Goal: Task Accomplishment & Management: Use online tool/utility

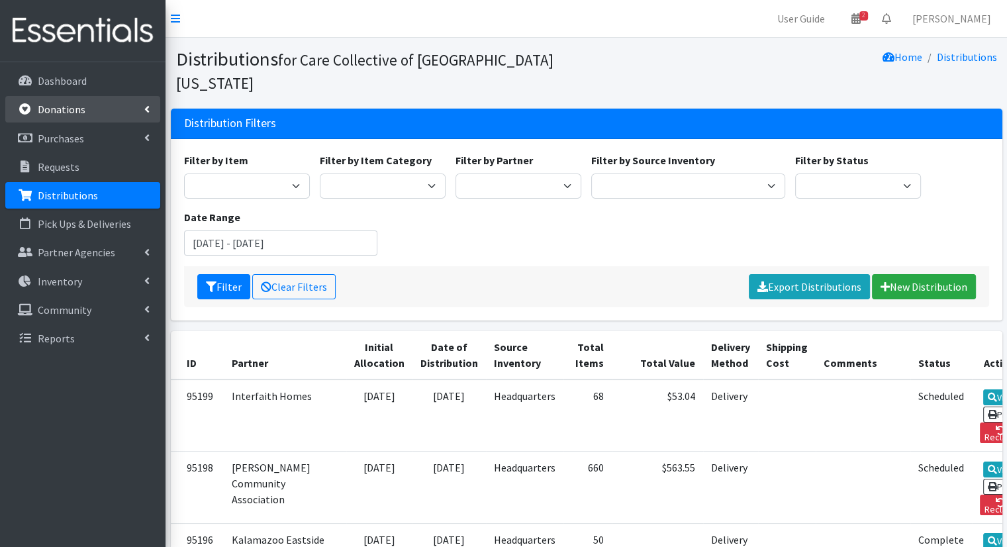
click at [151, 115] on link "Donations" at bounding box center [82, 109] width 155 height 26
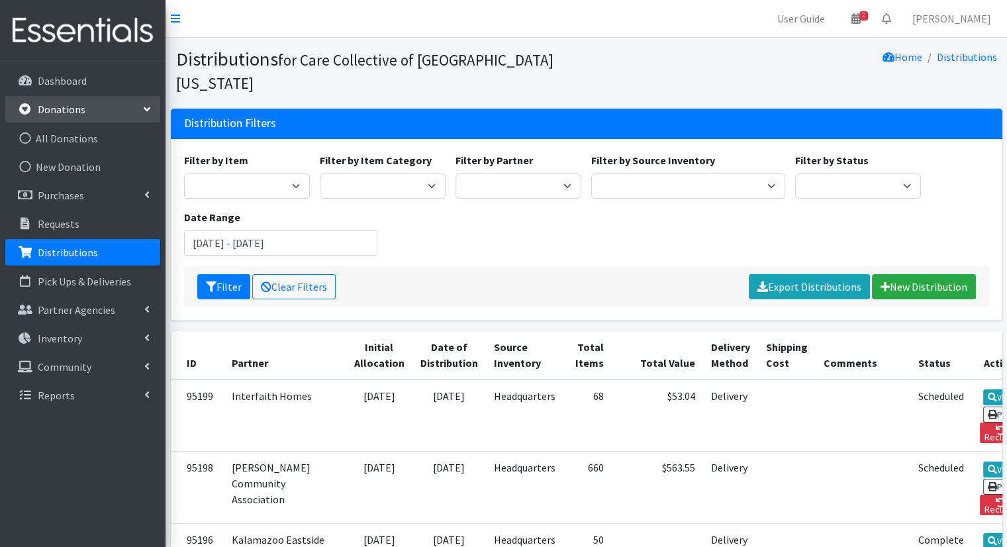
click at [151, 114] on link "Donations" at bounding box center [82, 109] width 155 height 26
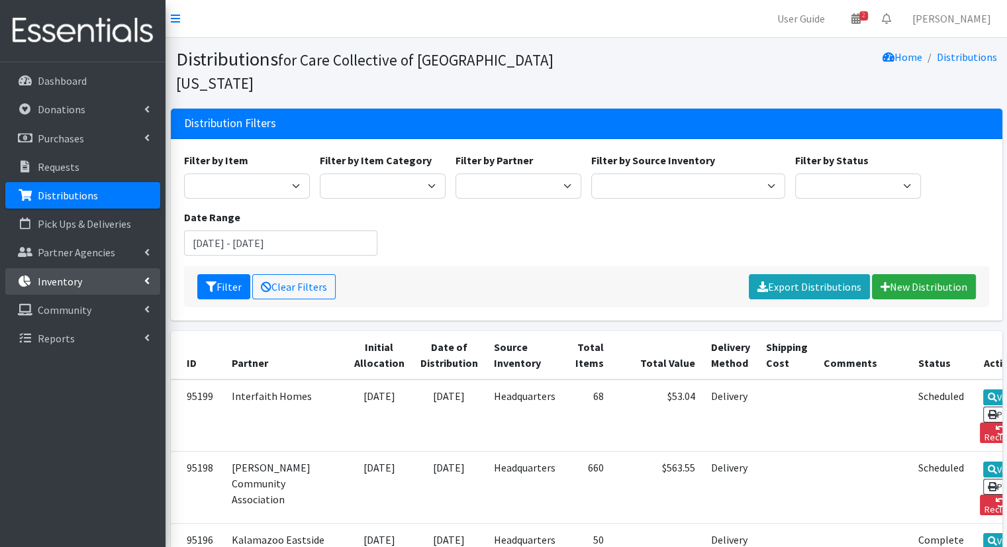
click at [143, 277] on link "Inventory" at bounding box center [82, 281] width 155 height 26
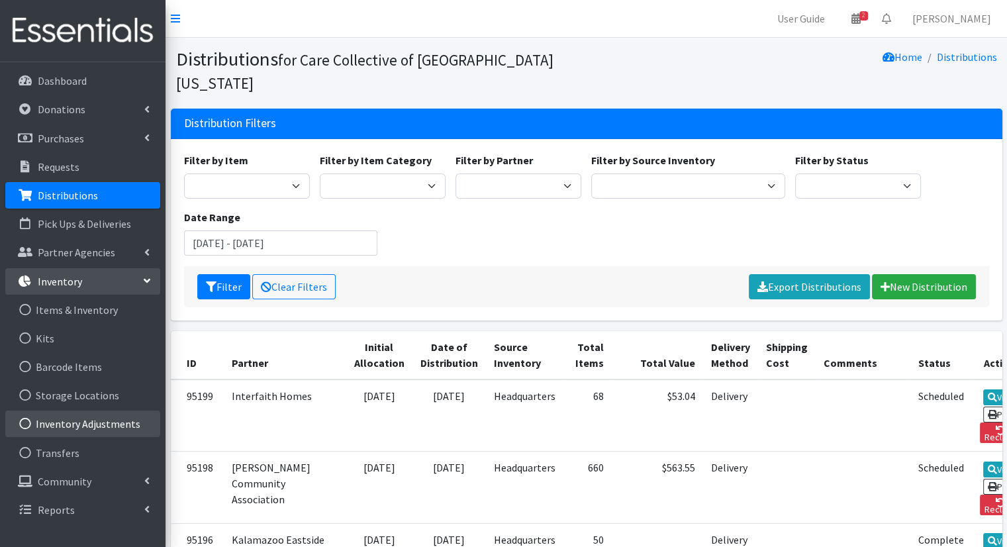
click at [89, 414] on link "Inventory Adjustments" at bounding box center [82, 423] width 155 height 26
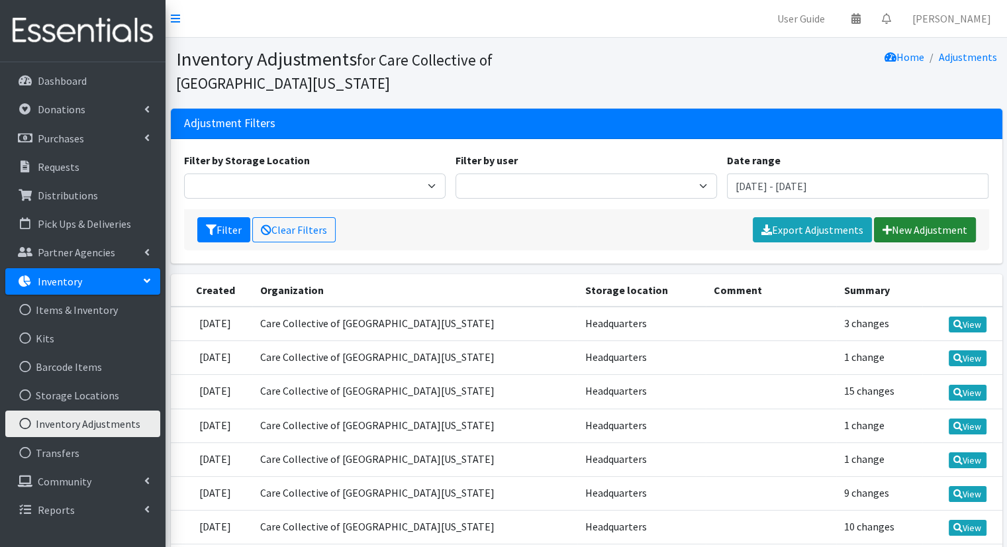
click at [964, 226] on link "New Adjustment" at bounding box center [925, 229] width 102 height 25
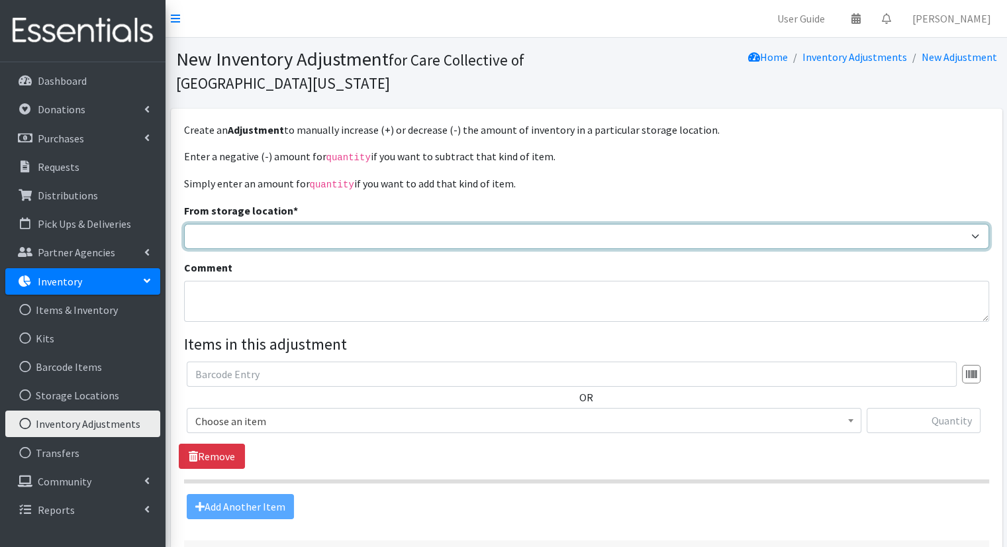
click at [520, 239] on select "Headquarters" at bounding box center [586, 236] width 805 height 25
select select "491"
click at [184, 224] on select "Headquarters" at bounding box center [586, 236] width 805 height 25
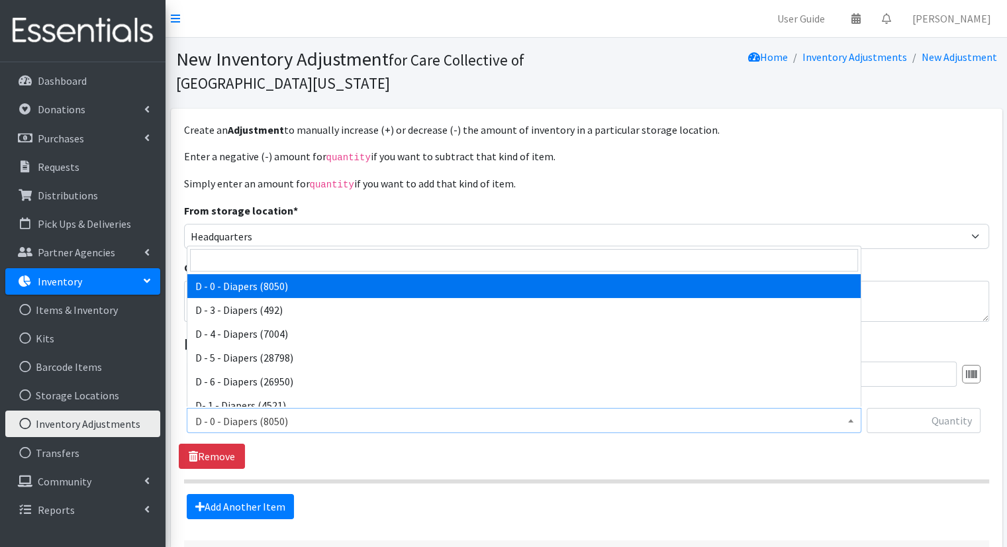
click at [518, 419] on span "D - 0 - Diapers (8050)" at bounding box center [523, 421] width 657 height 19
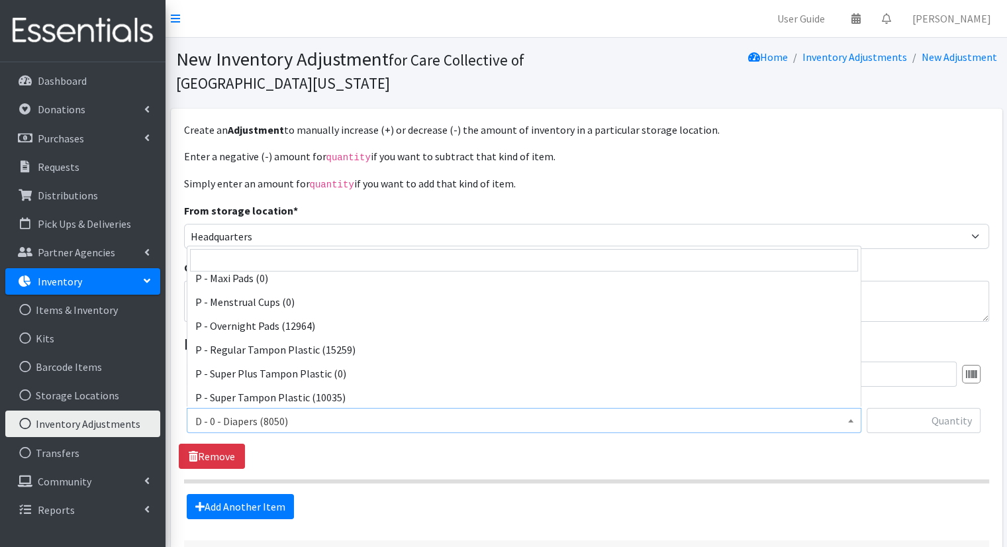
scroll to position [606, 0]
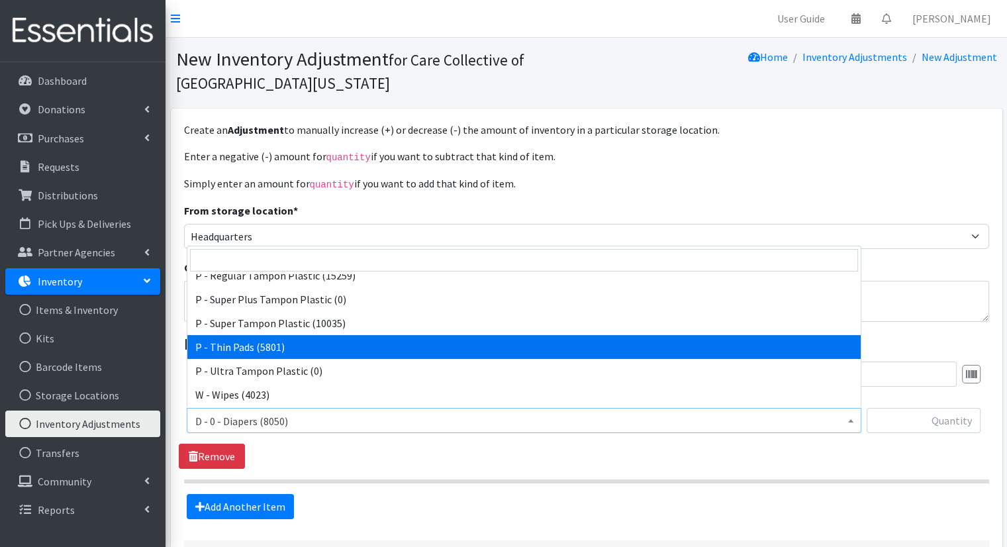
select select "15492"
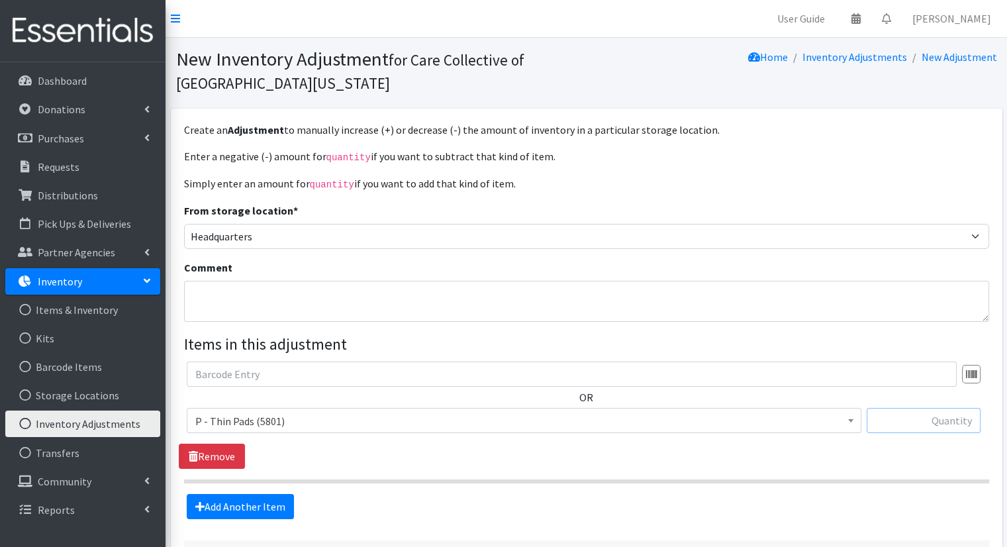
click at [954, 417] on input "text" at bounding box center [924, 420] width 114 height 25
type input "5100"
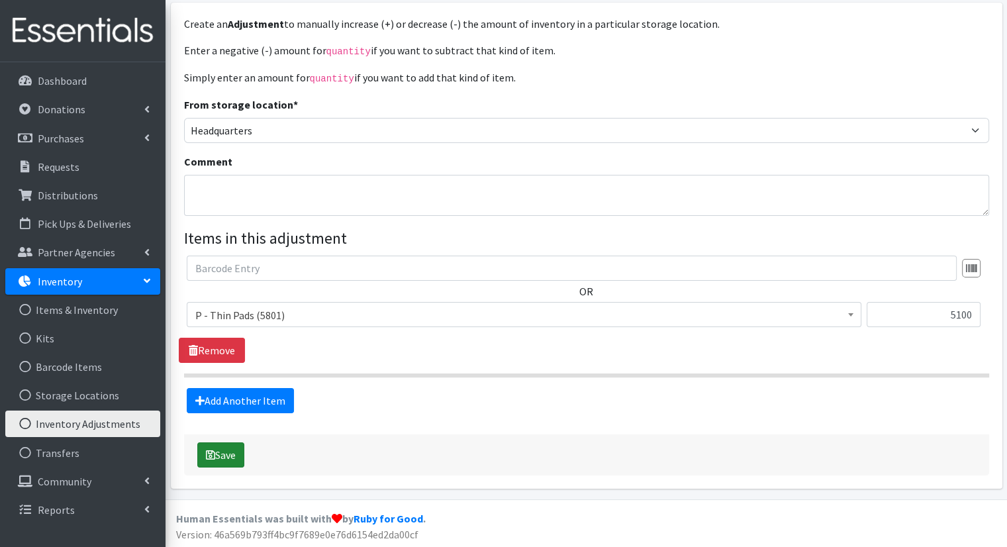
click at [224, 453] on button "Save" at bounding box center [220, 454] width 47 height 25
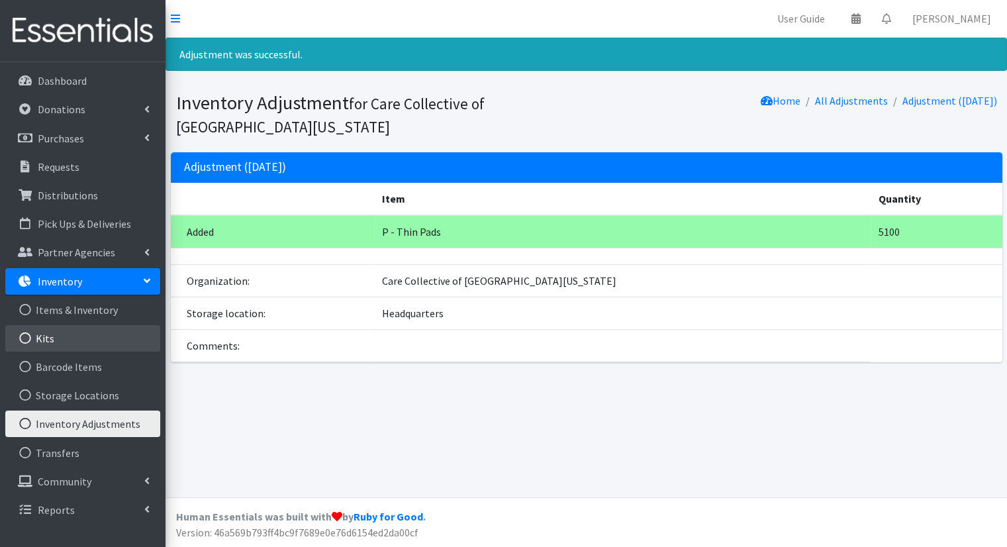
drag, startPoint x: 86, startPoint y: 350, endPoint x: 68, endPoint y: 344, distance: 19.1
click at [68, 344] on link "Kits" at bounding box center [82, 338] width 155 height 26
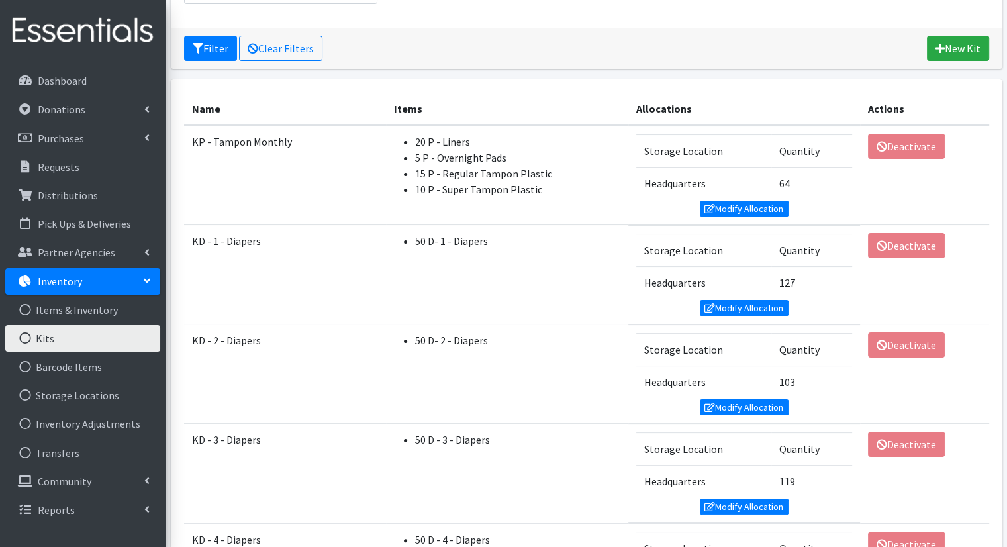
scroll to position [177, 0]
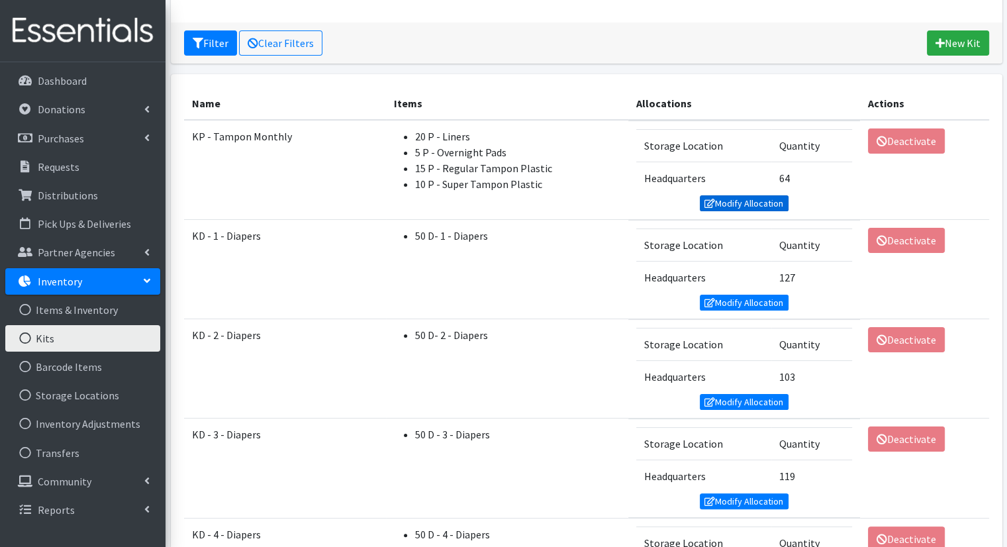
click at [738, 209] on link "Modify Allocation" at bounding box center [744, 203] width 89 height 16
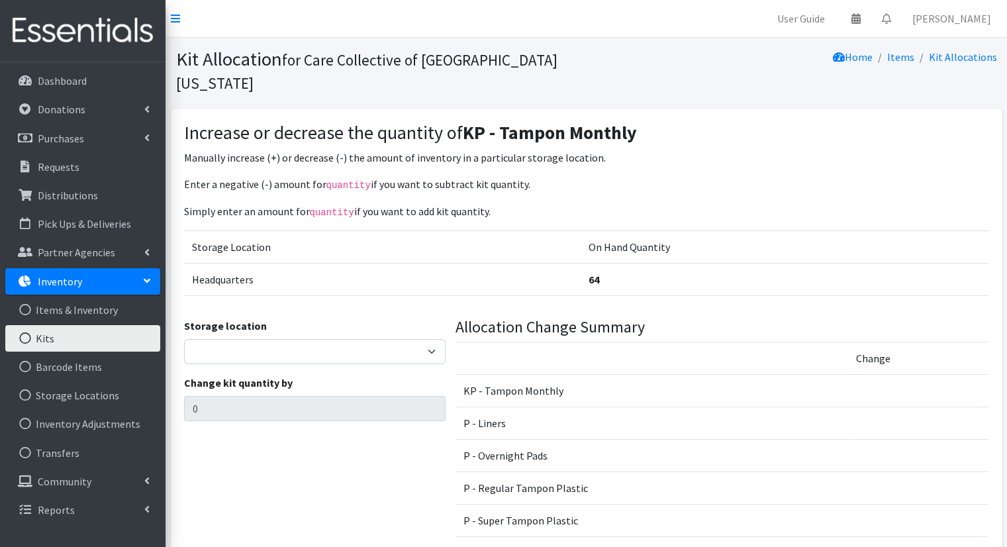
scroll to position [90, 0]
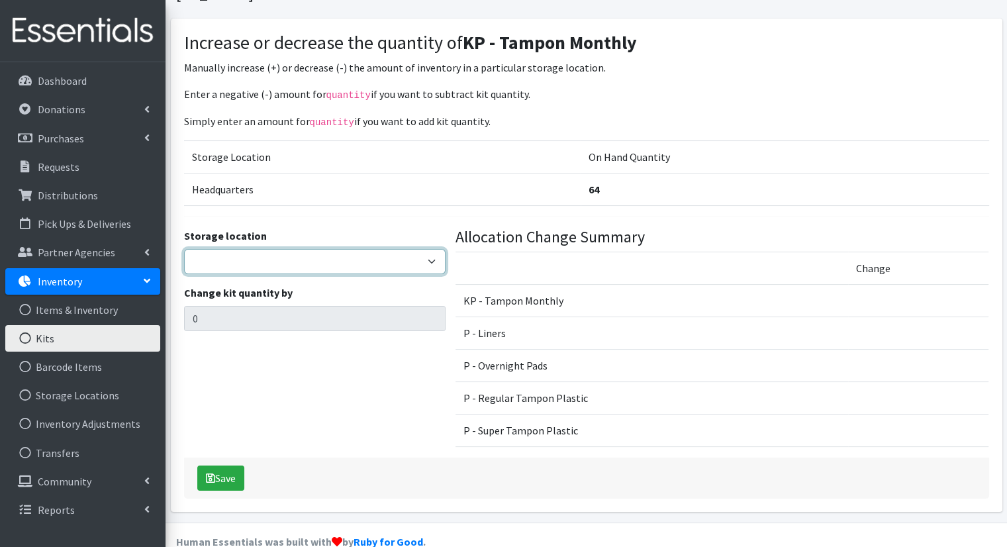
click at [298, 249] on select "Headquarters" at bounding box center [315, 261] width 262 height 25
select select "491"
click at [184, 249] on select "Headquarters" at bounding box center [315, 261] width 262 height 25
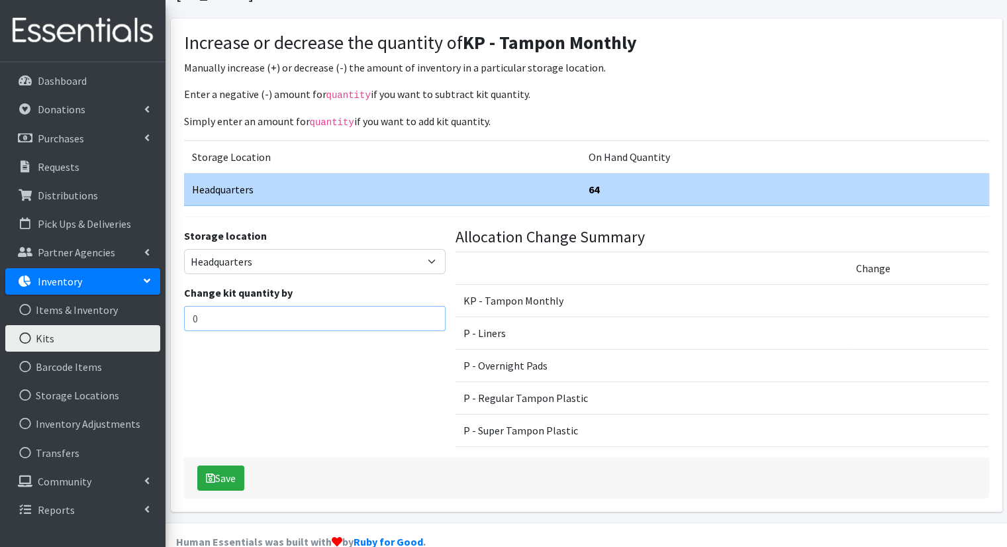
click at [329, 306] on input "0" at bounding box center [315, 318] width 262 height 25
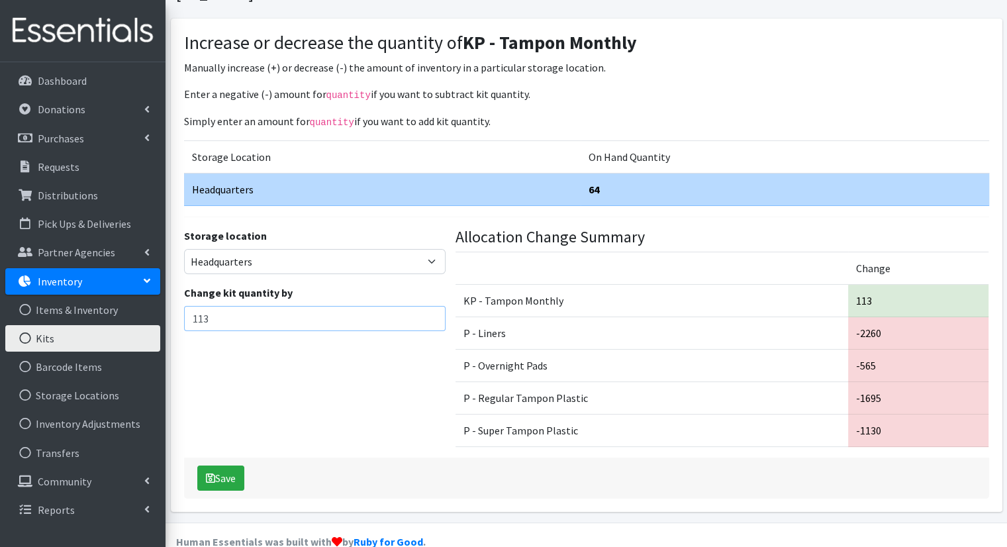
type input "113"
click at [226, 465] on button "Save" at bounding box center [220, 477] width 47 height 25
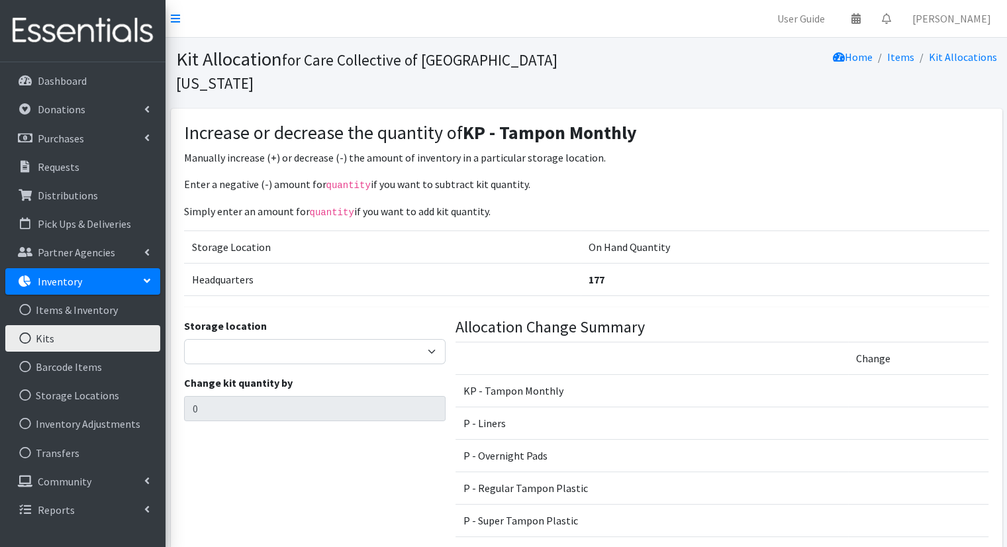
click at [135, 334] on link "Kits" at bounding box center [82, 338] width 155 height 26
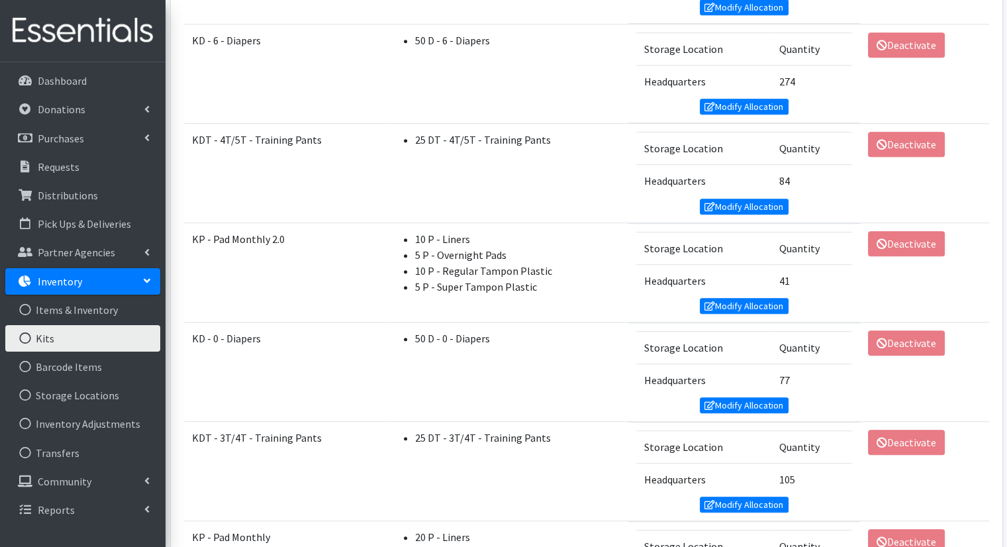
scroll to position [875, 0]
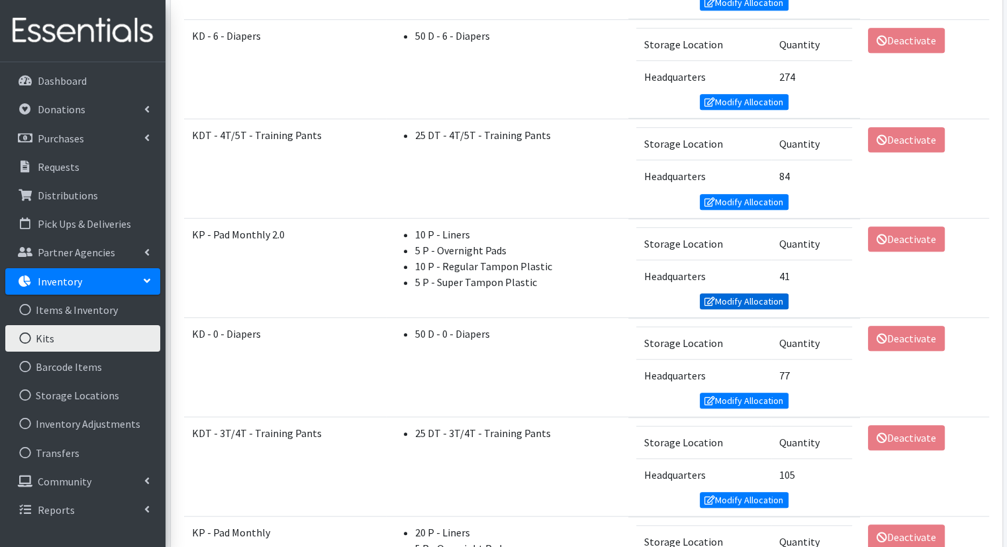
drag, startPoint x: 752, startPoint y: 296, endPoint x: 726, endPoint y: 294, distance: 26.6
click at [726, 294] on link "Modify Allocation" at bounding box center [744, 301] width 89 height 16
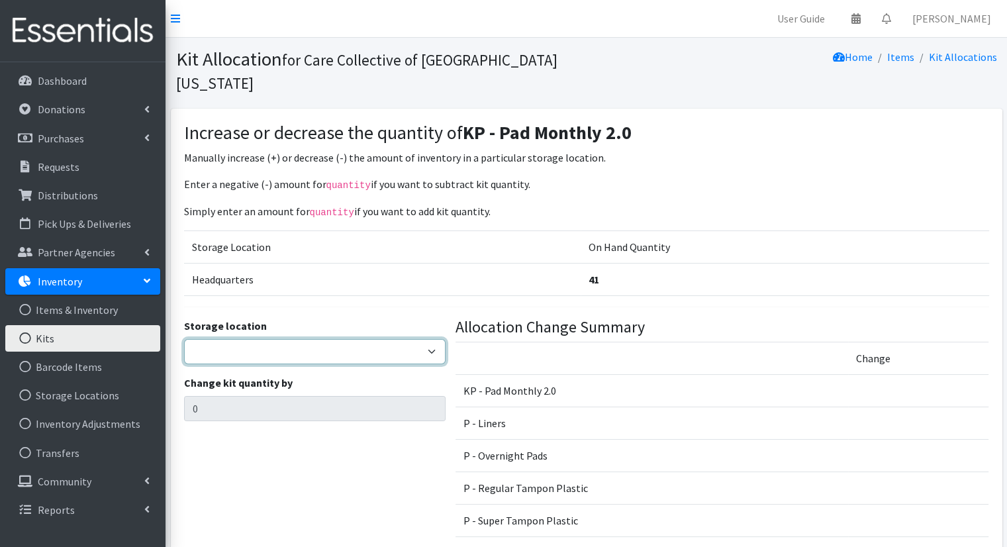
click at [356, 339] on select "Headquarters" at bounding box center [315, 351] width 262 height 25
select select "491"
click at [184, 339] on select "Headquarters" at bounding box center [315, 351] width 262 height 25
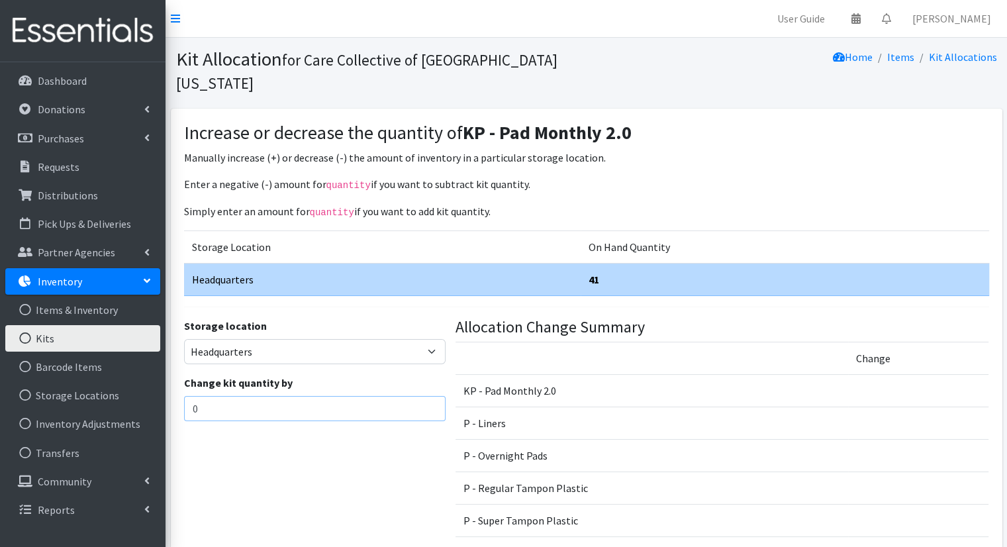
click at [310, 396] on input "0" at bounding box center [315, 408] width 262 height 25
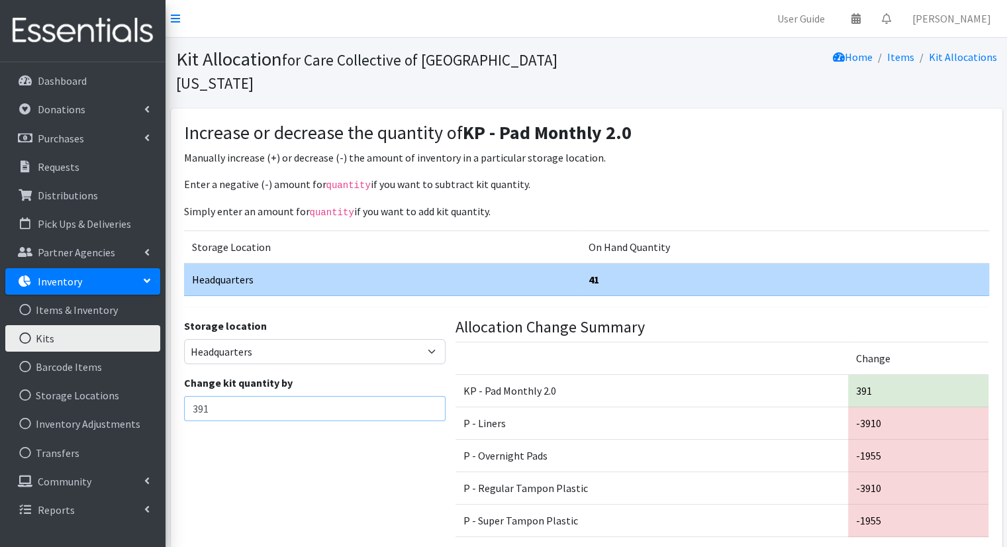
scroll to position [90, 0]
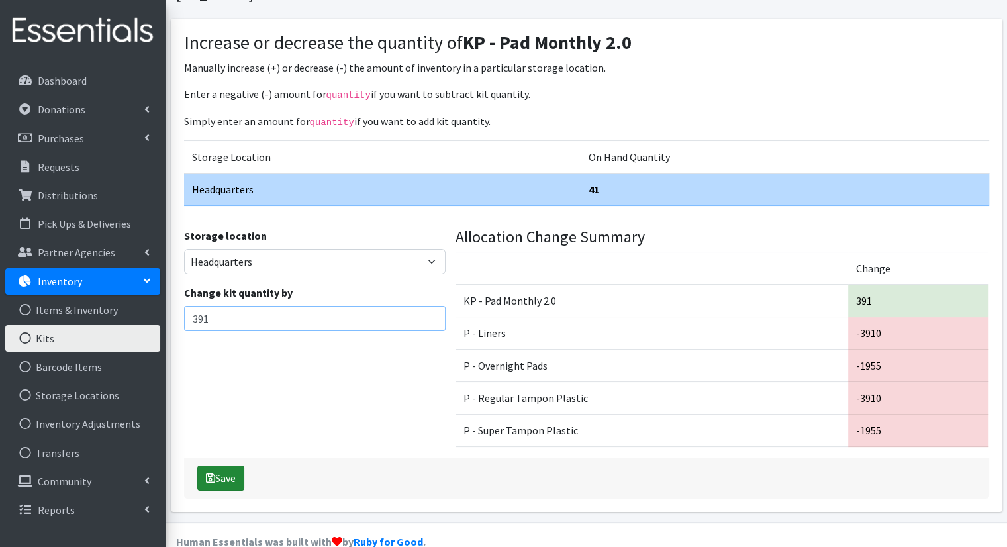
type input "391"
click at [218, 465] on button "Save" at bounding box center [220, 477] width 47 height 25
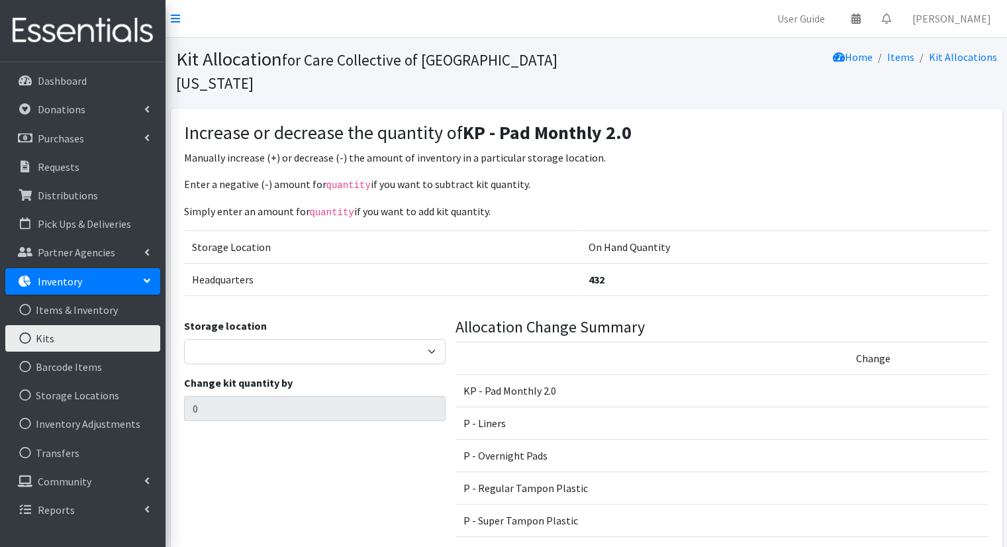
click at [103, 336] on link "Kits" at bounding box center [82, 338] width 155 height 26
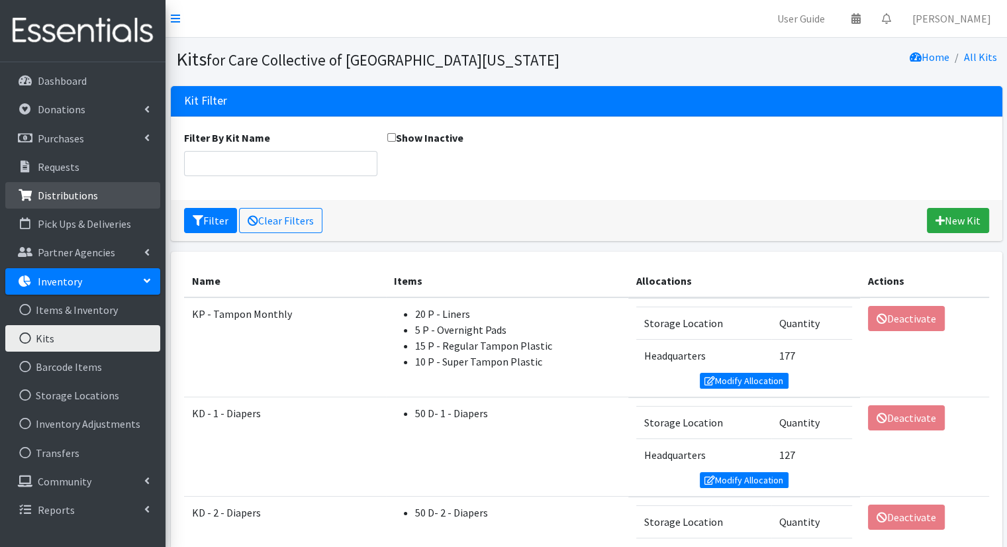
click at [77, 189] on p "Distributions" at bounding box center [68, 195] width 60 height 13
